Goal: Task Accomplishment & Management: Use online tool/utility

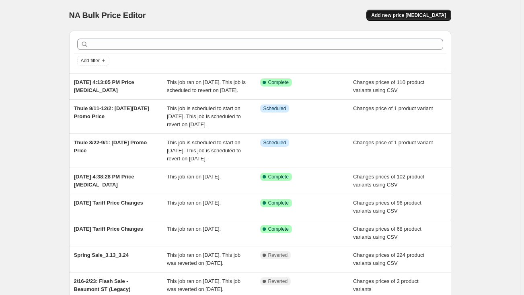
click at [433, 12] on span "Add new price [MEDICAL_DATA]" at bounding box center [408, 15] width 75 height 6
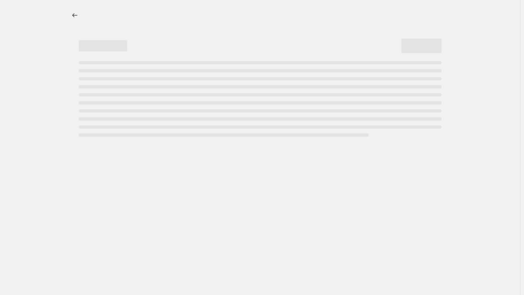
select select "percentage"
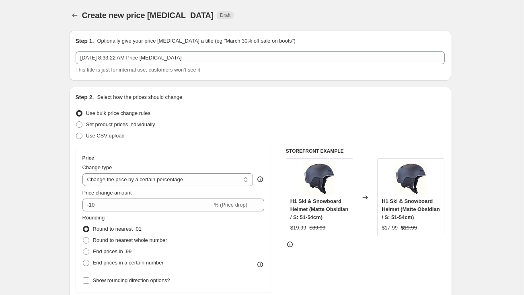
click at [156, 65] on div "[DATE] 8:33:22 AM Price [MEDICAL_DATA] This title is just for internal use, cus…" at bounding box center [260, 62] width 369 height 23
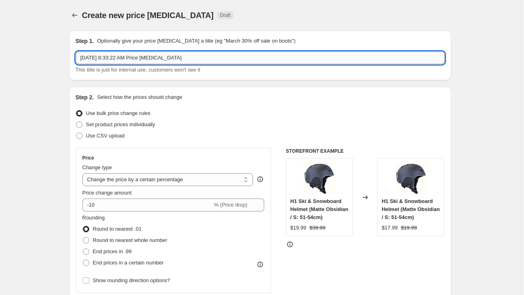
click at [159, 58] on input "[DATE] 8:33:22 AM Price [MEDICAL_DATA]" at bounding box center [260, 57] width 369 height 13
type input "Spare Parts MSRP"
click at [108, 138] on span "Use CSV upload" at bounding box center [105, 136] width 39 height 6
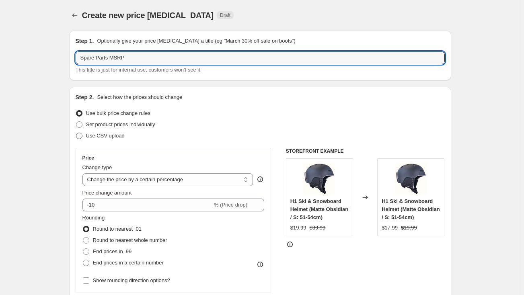
click at [76, 133] on input "Use CSV upload" at bounding box center [76, 133] width 0 height 0
radio input "true"
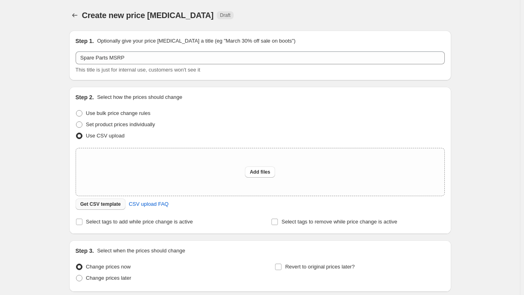
click at [113, 203] on span "Get CSV template" at bounding box center [100, 204] width 41 height 6
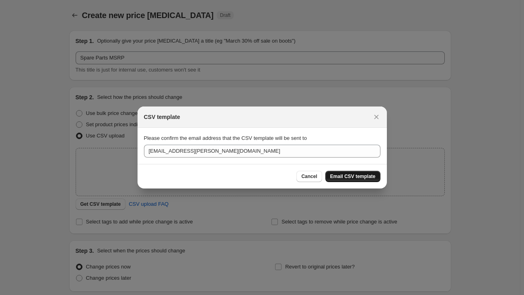
click at [339, 177] on span "Email CSV template" at bounding box center [352, 176] width 45 height 6
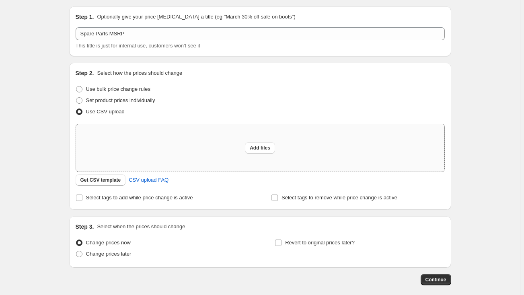
scroll to position [36, 0]
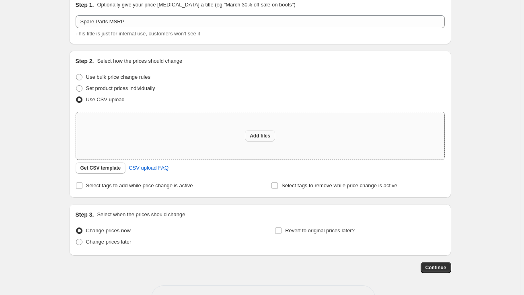
click at [251, 139] on button "Add files" at bounding box center [260, 135] width 30 height 11
type input "C:\fakepath\Spare Parts_Shopify MSRP_8.19.csv"
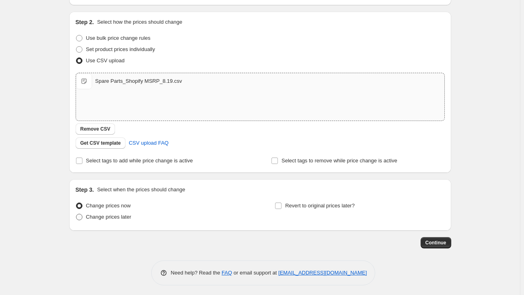
scroll to position [77, 0]
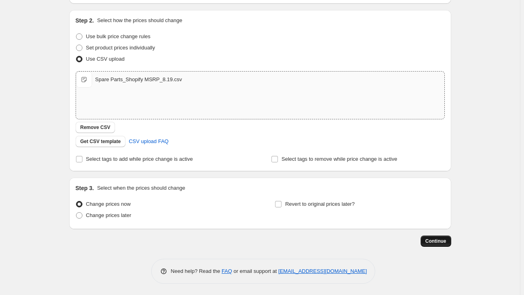
click at [432, 238] on span "Continue" at bounding box center [435, 241] width 21 height 6
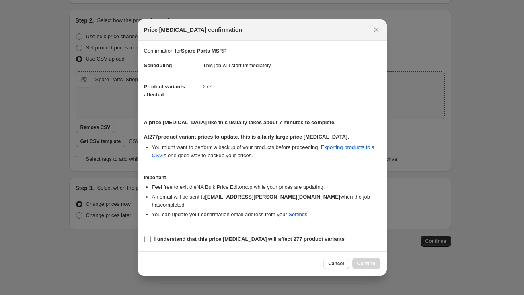
click at [150, 236] on input "I understand that this price [MEDICAL_DATA] will affect 277 product variants" at bounding box center [147, 239] width 6 height 6
checkbox input "true"
click at [357, 261] on span "Confirm" at bounding box center [366, 264] width 18 height 6
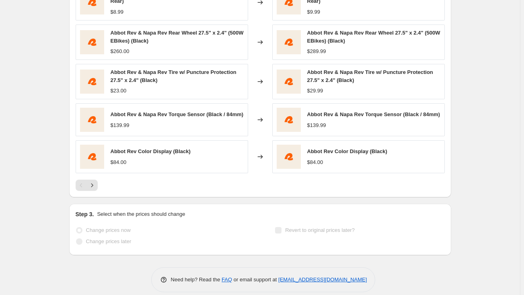
scroll to position [381, 0]
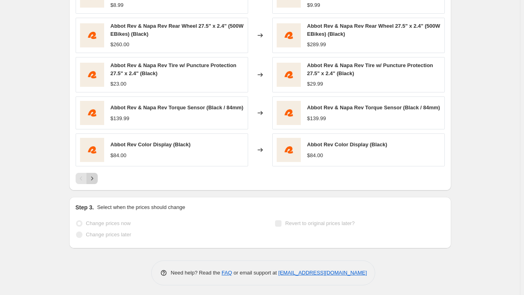
click at [95, 177] on icon "Next" at bounding box center [92, 179] width 8 height 8
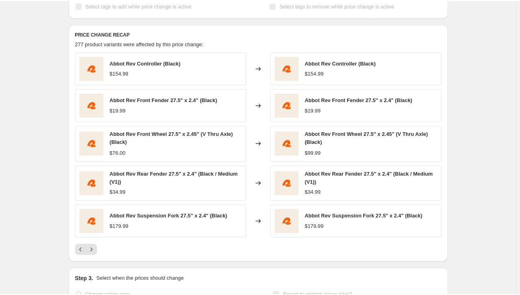
scroll to position [305, 0]
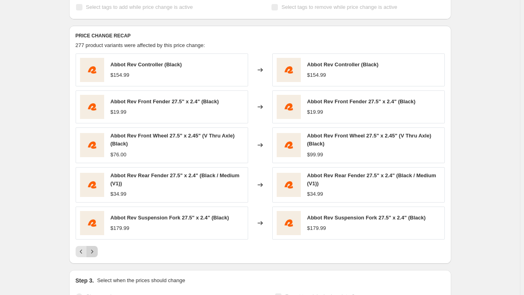
click at [98, 253] on button "Next" at bounding box center [91, 251] width 11 height 11
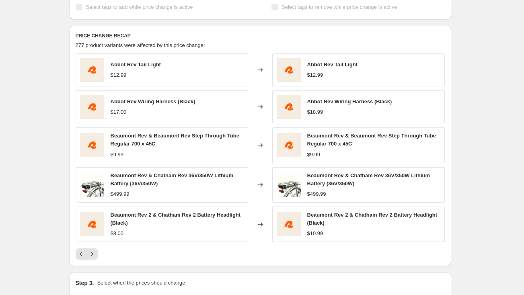
click at [98, 254] on button "Next" at bounding box center [91, 254] width 11 height 11
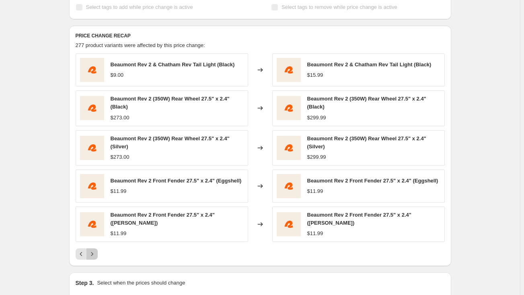
click at [98, 254] on button "Next" at bounding box center [91, 254] width 11 height 11
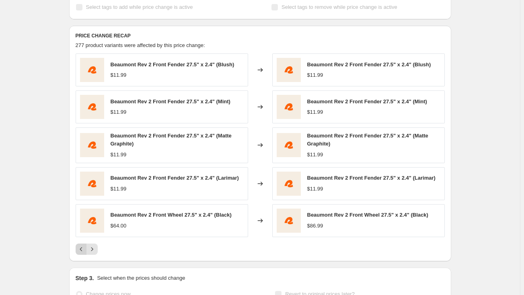
click at [87, 252] on button "Previous" at bounding box center [81, 249] width 11 height 11
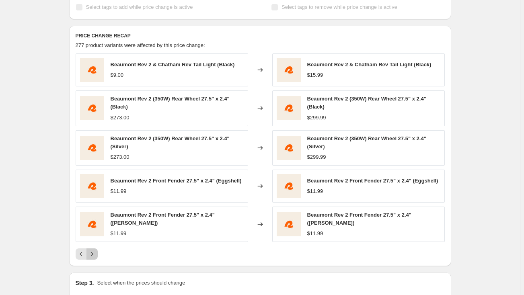
click at [96, 250] on icon "Next" at bounding box center [92, 254] width 8 height 8
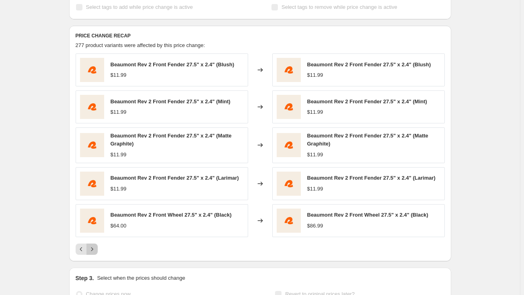
click at [96, 249] on icon "Next" at bounding box center [92, 249] width 8 height 8
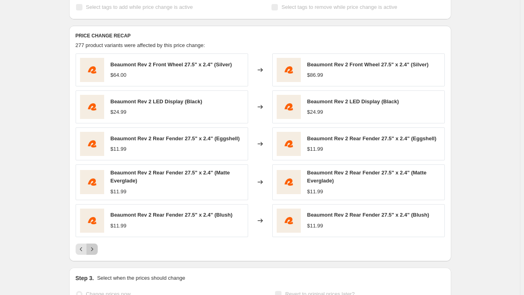
click at [96, 250] on icon "Next" at bounding box center [92, 249] width 8 height 8
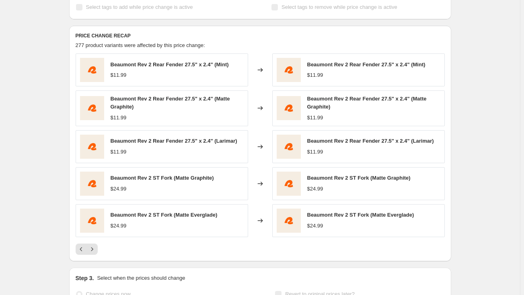
click at [96, 250] on icon "Next" at bounding box center [92, 249] width 8 height 8
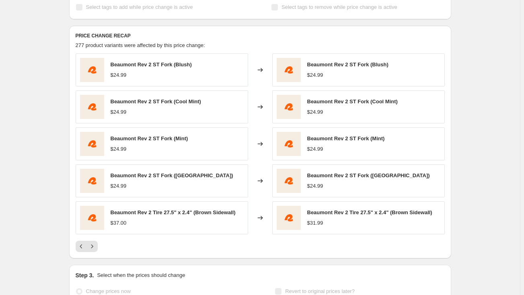
click at [482, 85] on div "Spare Parts MSRP. This page is ready Spare Parts MSRP Success Complete Complete…" at bounding box center [260, 30] width 520 height 671
